Goal: Navigation & Orientation: Go to known website

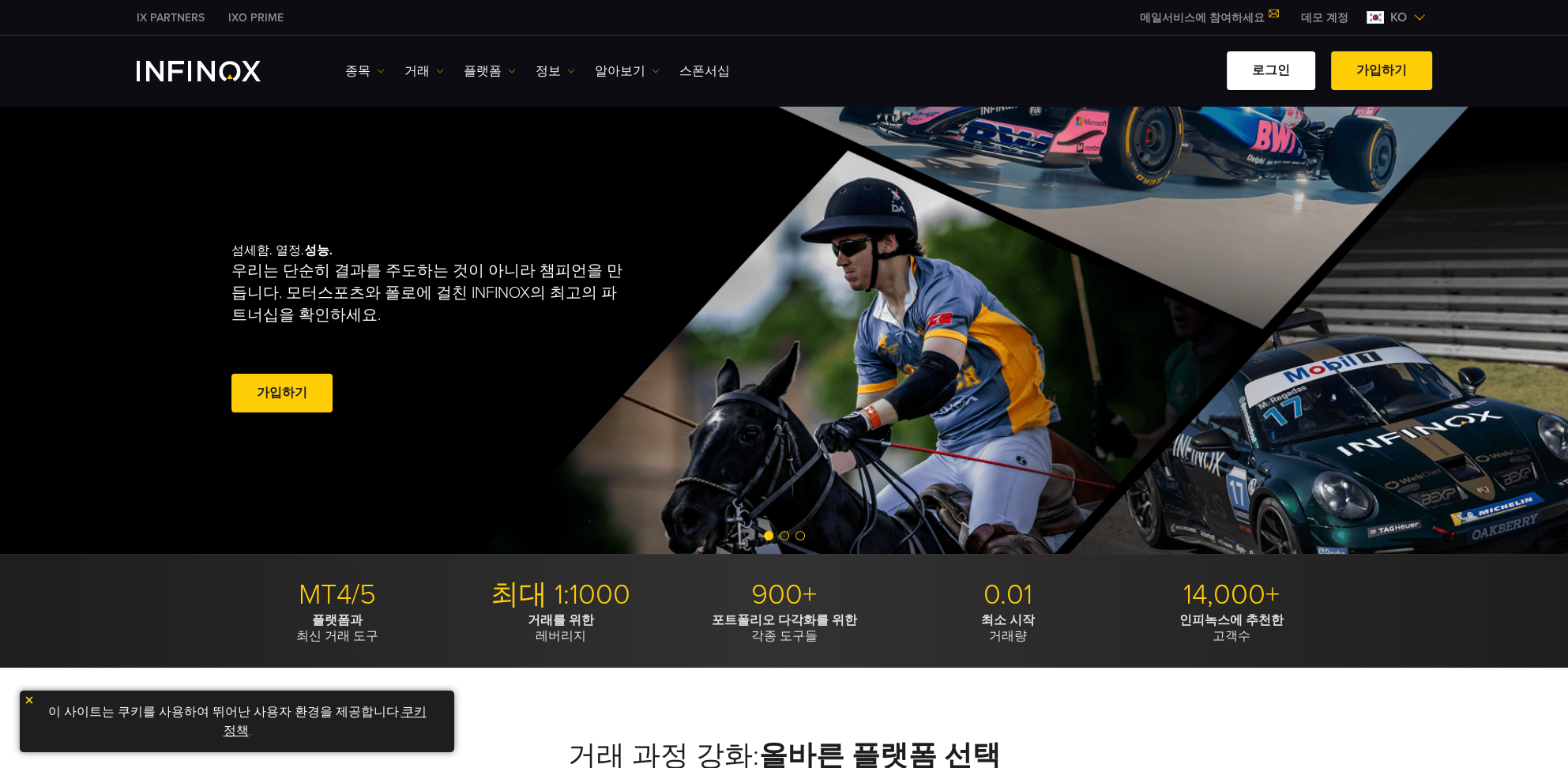
click at [1271, 65] on link "로그인" at bounding box center [1271, 71] width 88 height 39
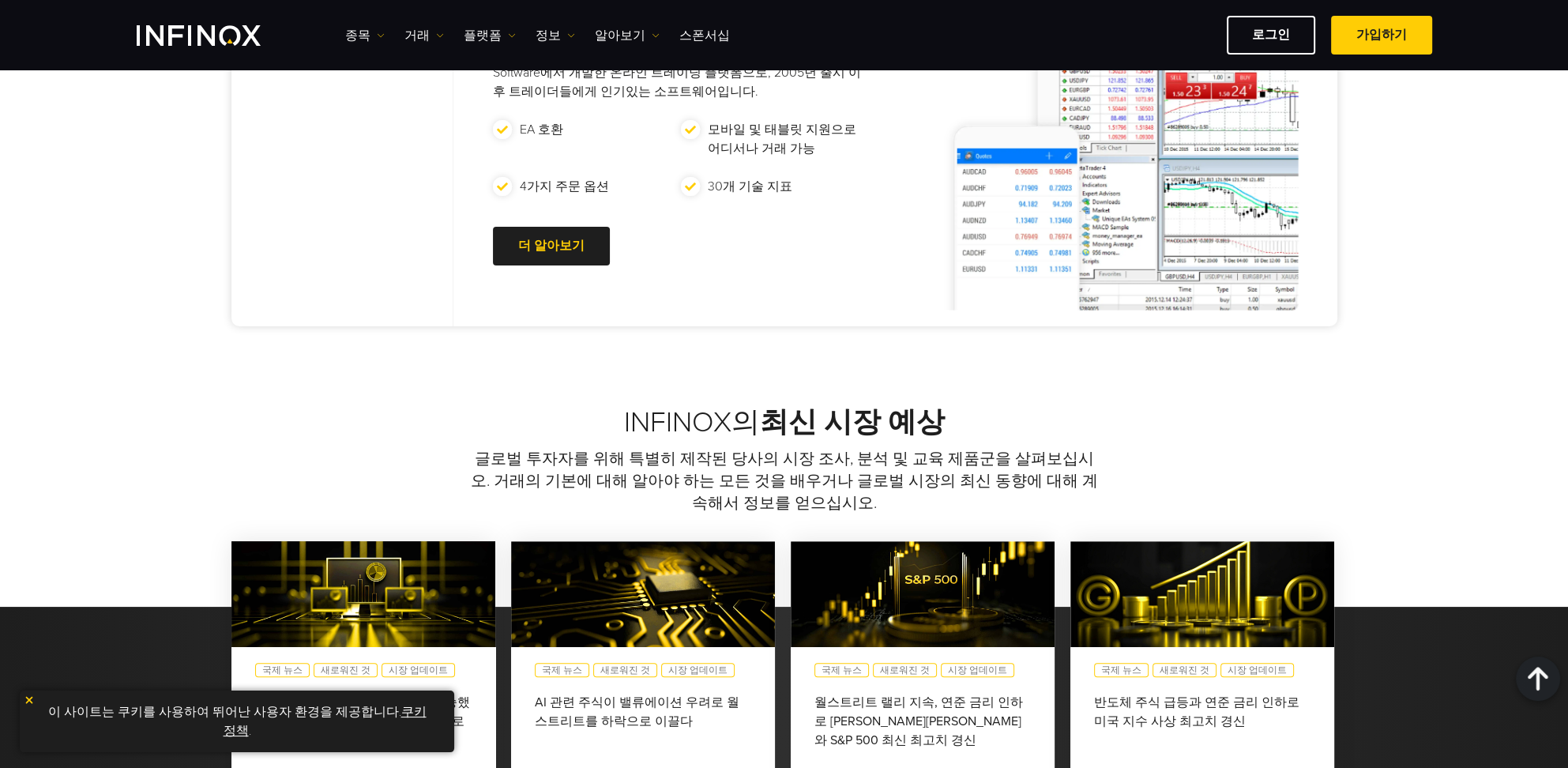
scroll to position [943, 0]
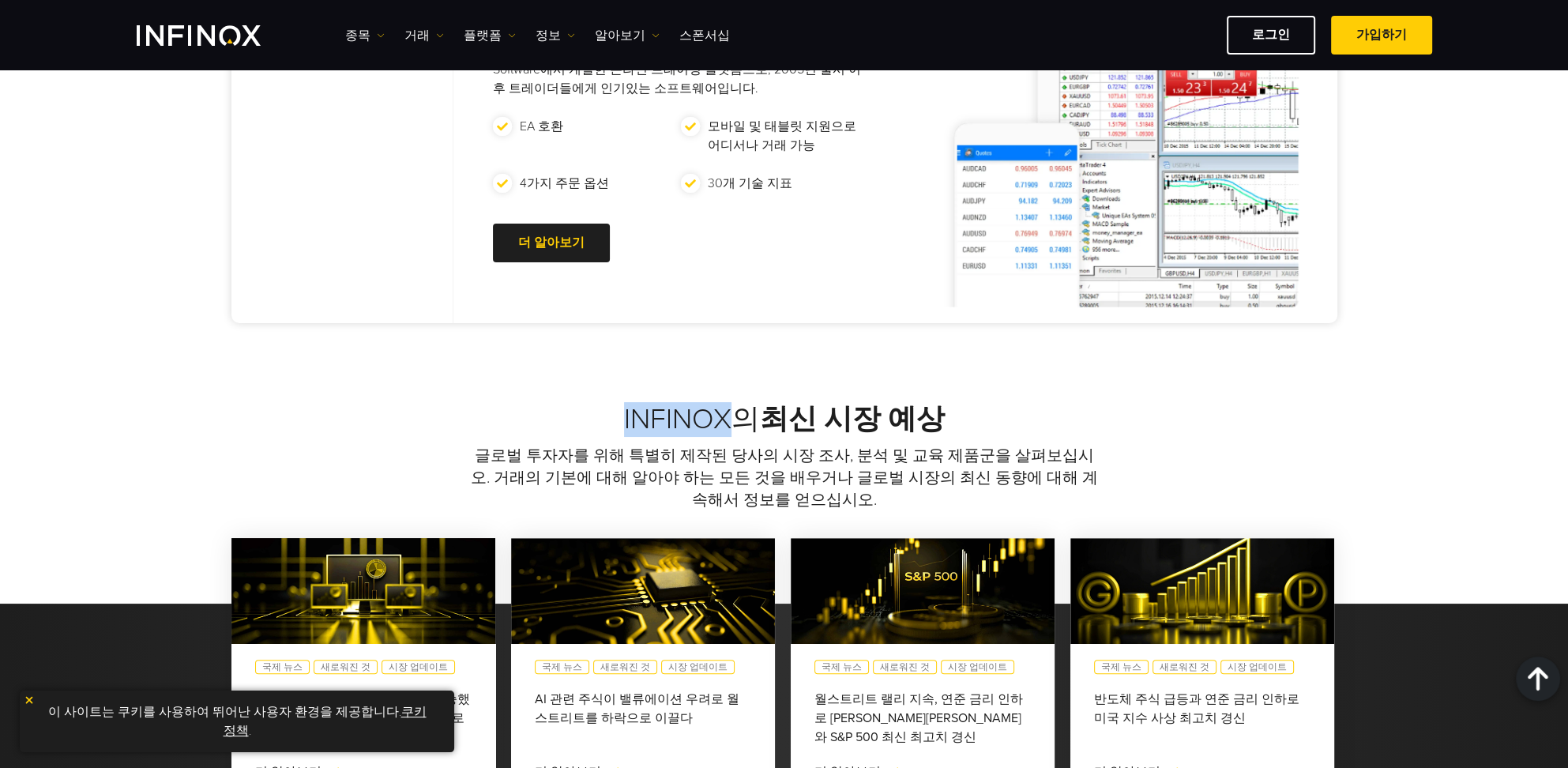
drag, startPoint x: 608, startPoint y: 416, endPoint x: 730, endPoint y: 421, distance: 122.1
click at [730, 421] on h2 "INFINOX의 최신 시장 예상" at bounding box center [784, 420] width 1107 height 35
copy h2 "INFINOX"
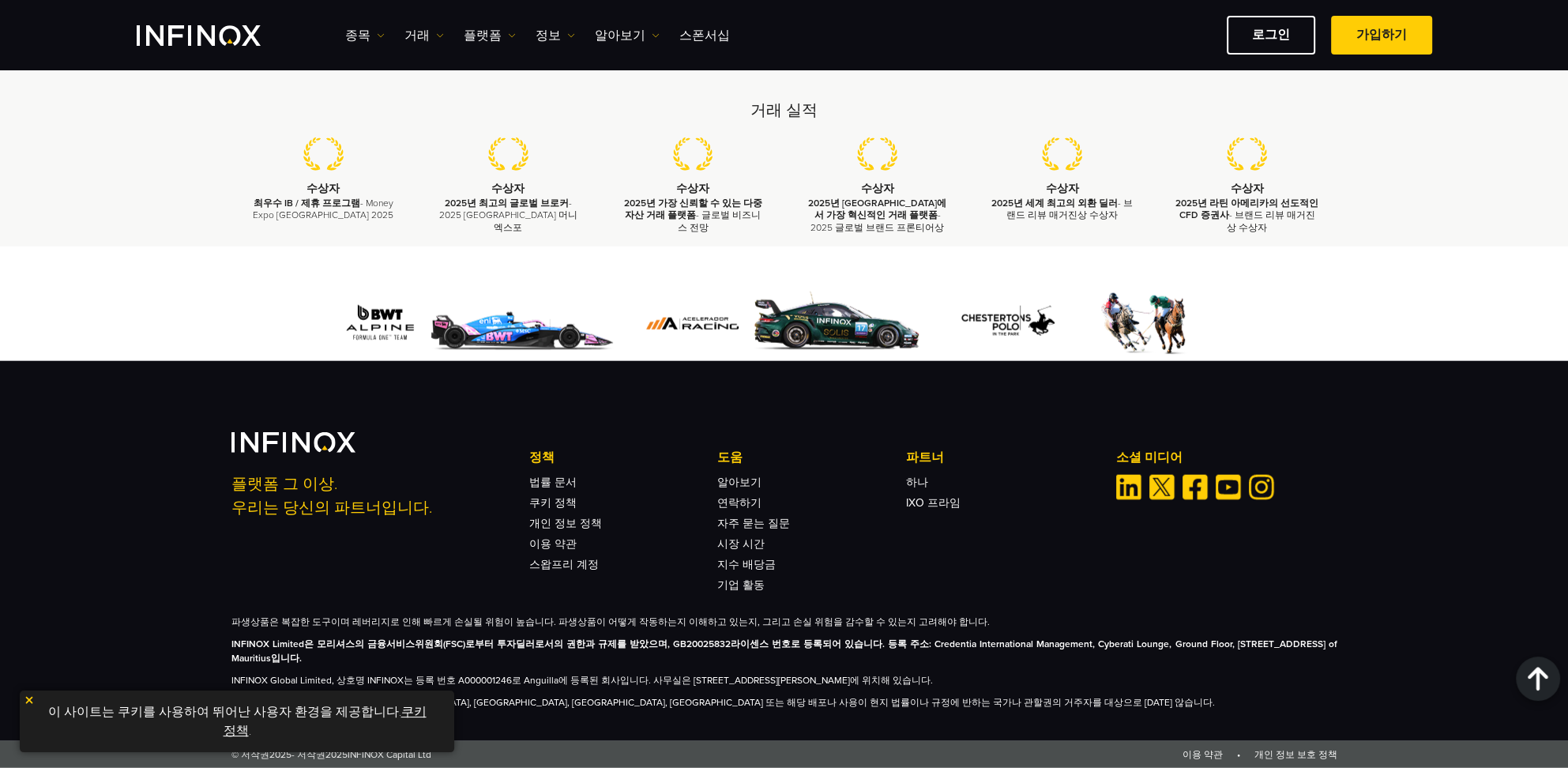
scroll to position [4578, 0]
